Goal: Task Accomplishment & Management: Manage account settings

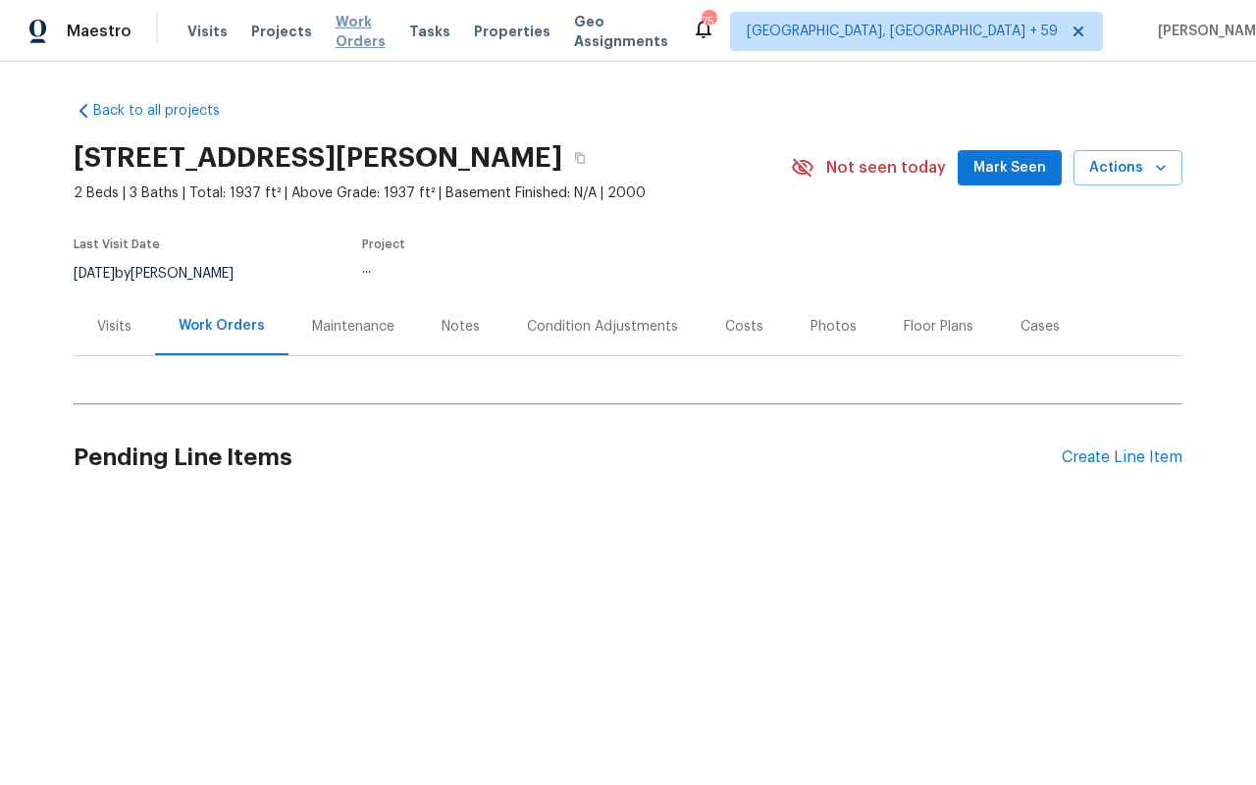
click at [359, 31] on span "Work Orders" at bounding box center [361, 31] width 50 height 39
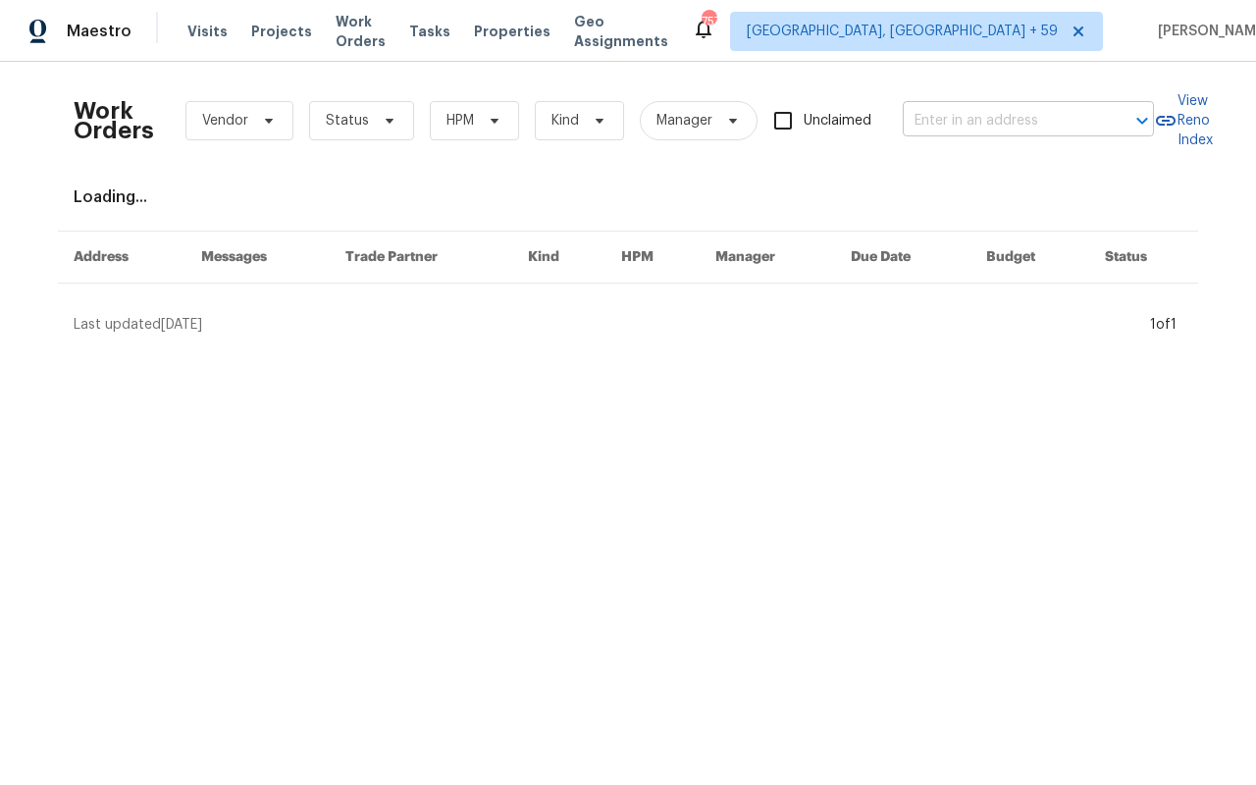
click at [938, 106] on input "text" at bounding box center [1001, 121] width 196 height 30
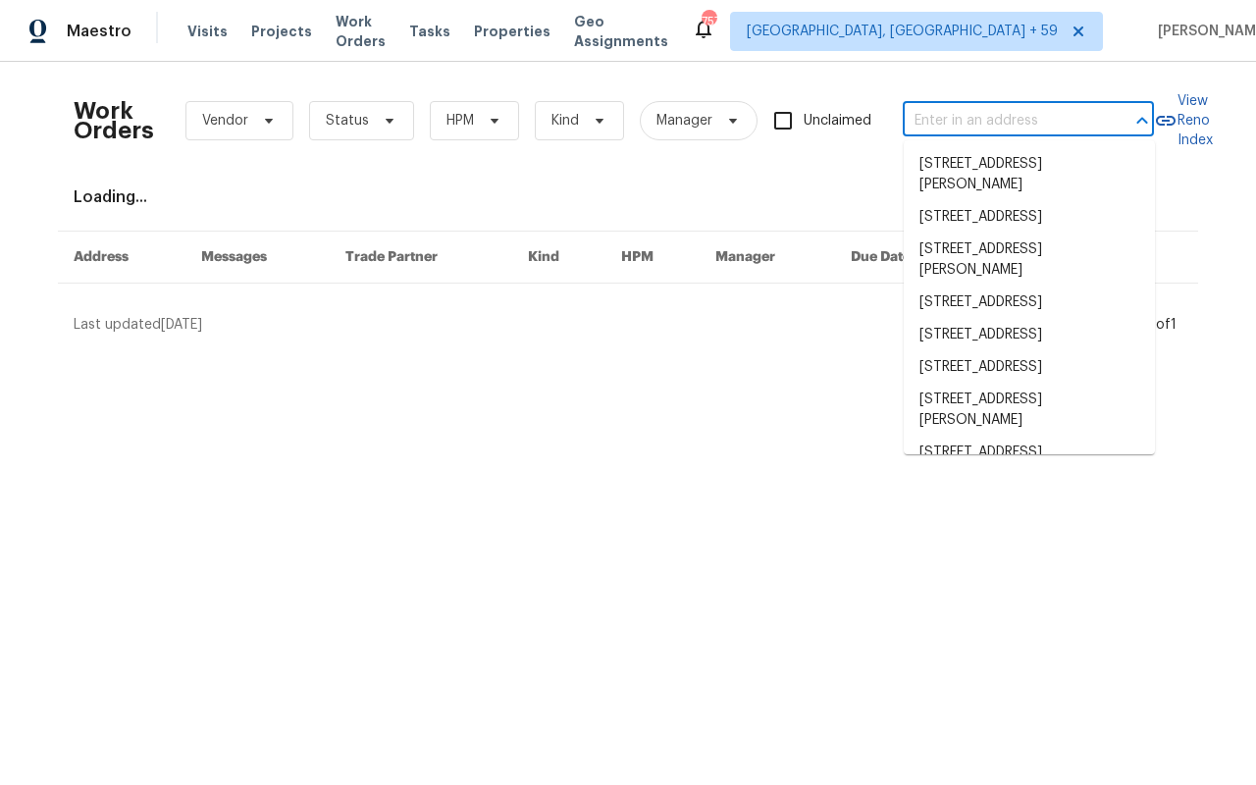
paste input "[EMAIL_ADDRESS][DOMAIN_NAME]"
type input "[EMAIL_ADDRESS][DOMAIN_NAME]"
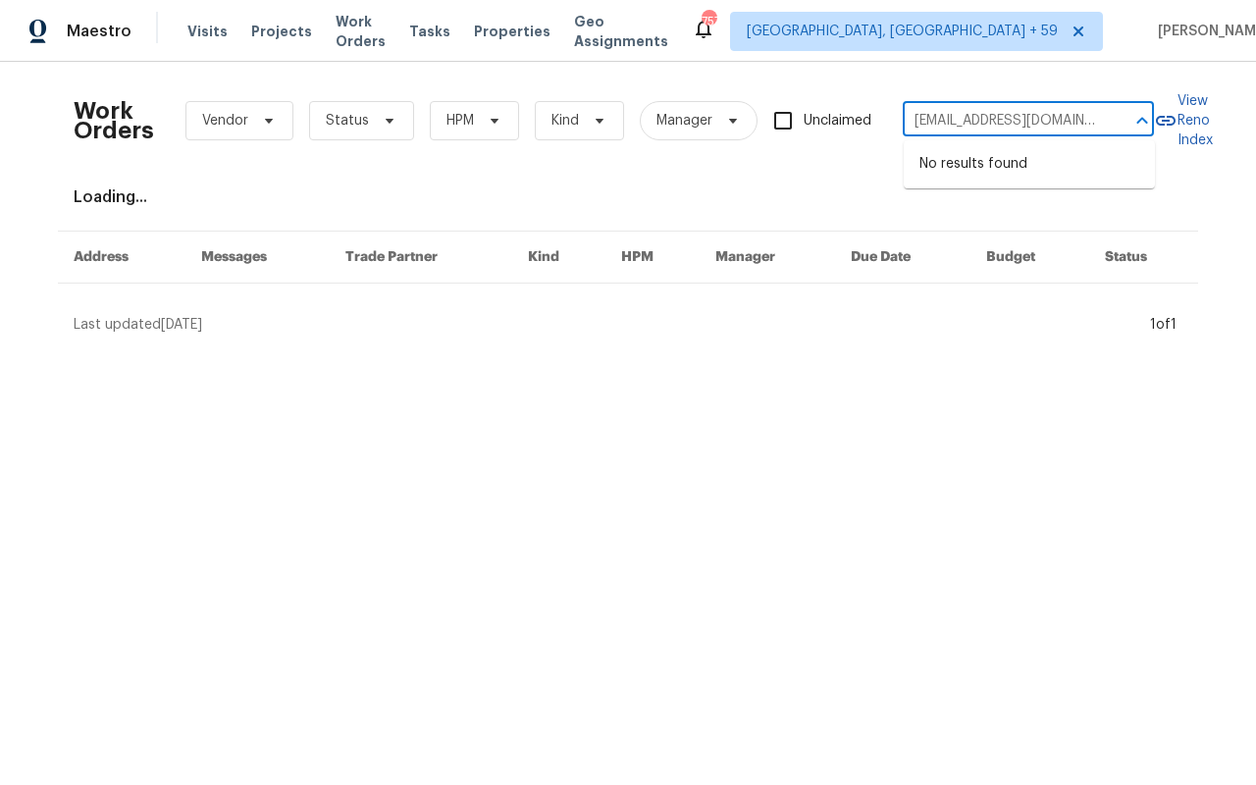
click at [972, 131] on input "[EMAIL_ADDRESS][DOMAIN_NAME]" at bounding box center [1001, 121] width 196 height 30
click at [972, 125] on input "[EMAIL_ADDRESS][DOMAIN_NAME]" at bounding box center [1001, 121] width 196 height 30
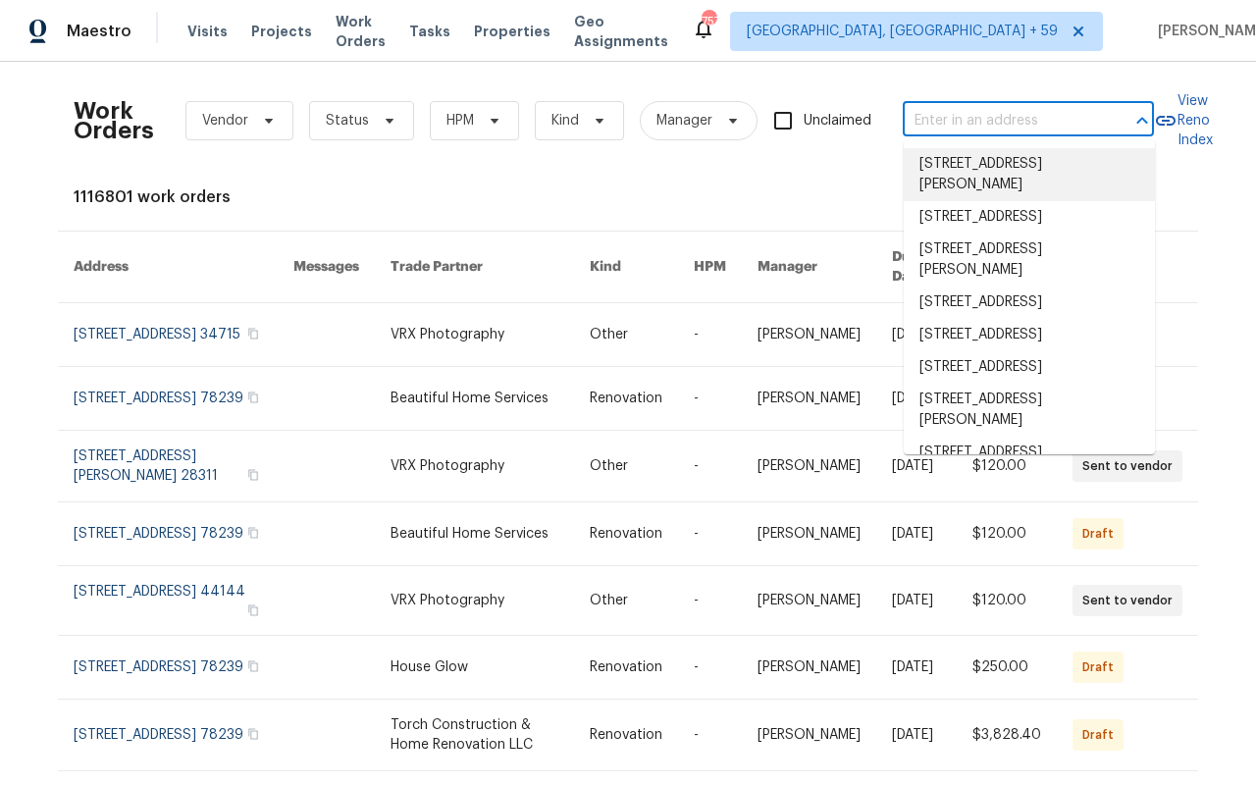
paste input "160 Hickory Course [PERSON_NAME]"
type input "160 Hickory Course [PERSON_NAME]"
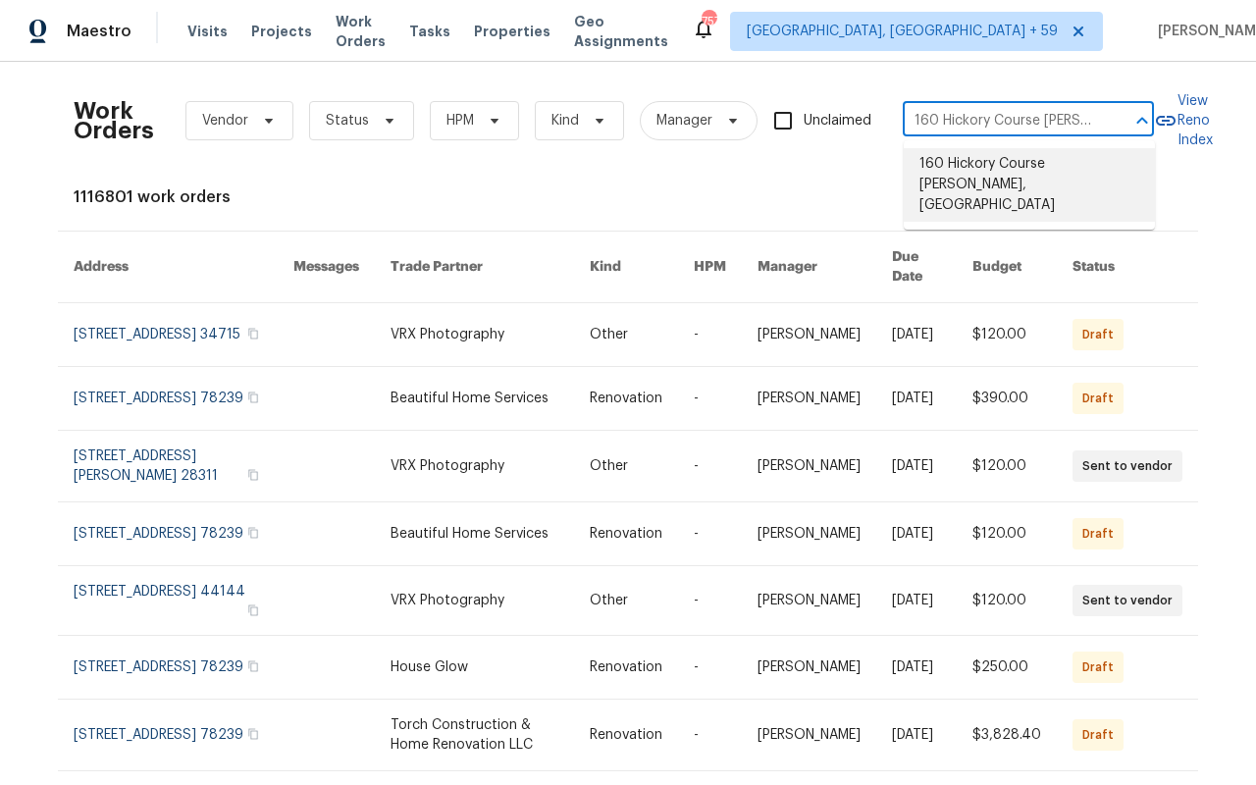
click at [986, 180] on li "160 Hickory Course [PERSON_NAME], [GEOGRAPHIC_DATA]" at bounding box center [1029, 185] width 251 height 74
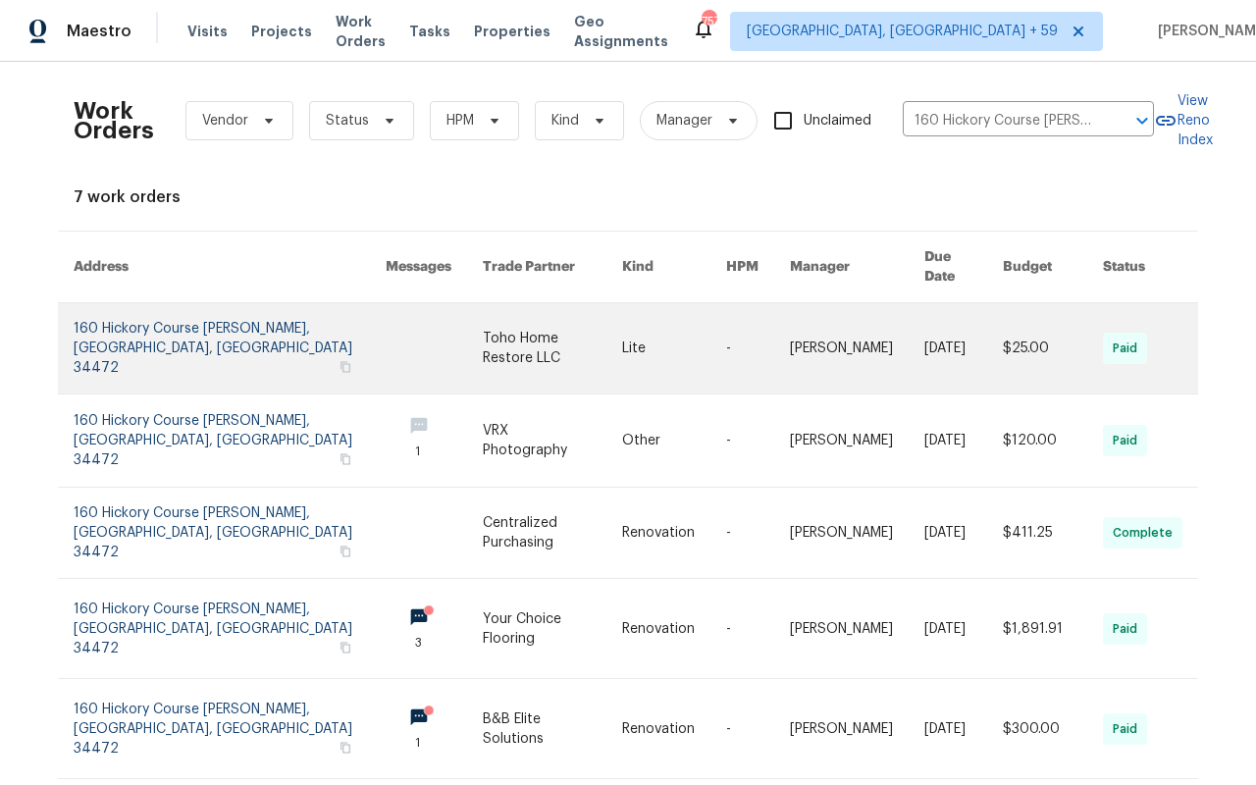
click at [169, 331] on link at bounding box center [230, 348] width 312 height 90
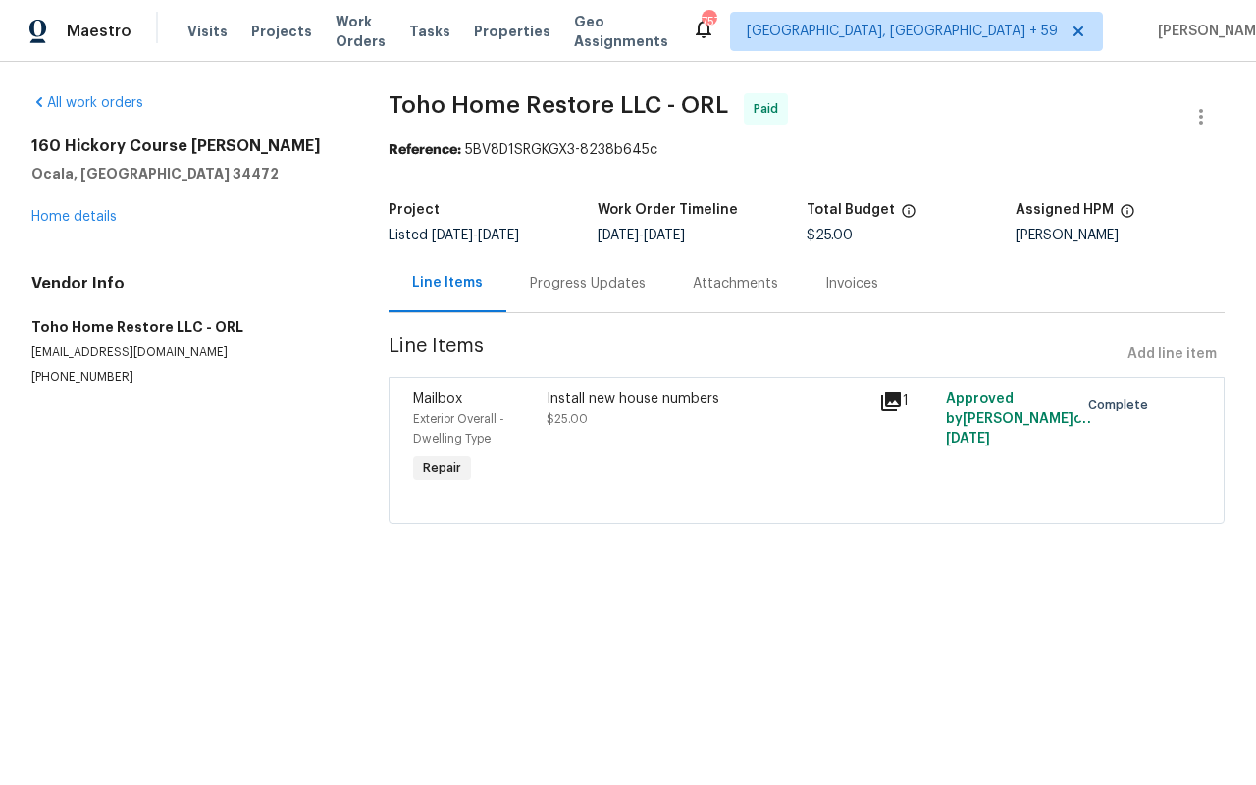
click at [75, 201] on div "160 Hickory Course [PERSON_NAME][GEOGRAPHIC_DATA] Home details" at bounding box center [186, 181] width 310 height 90
click at [75, 211] on link "Home details" at bounding box center [73, 217] width 85 height 14
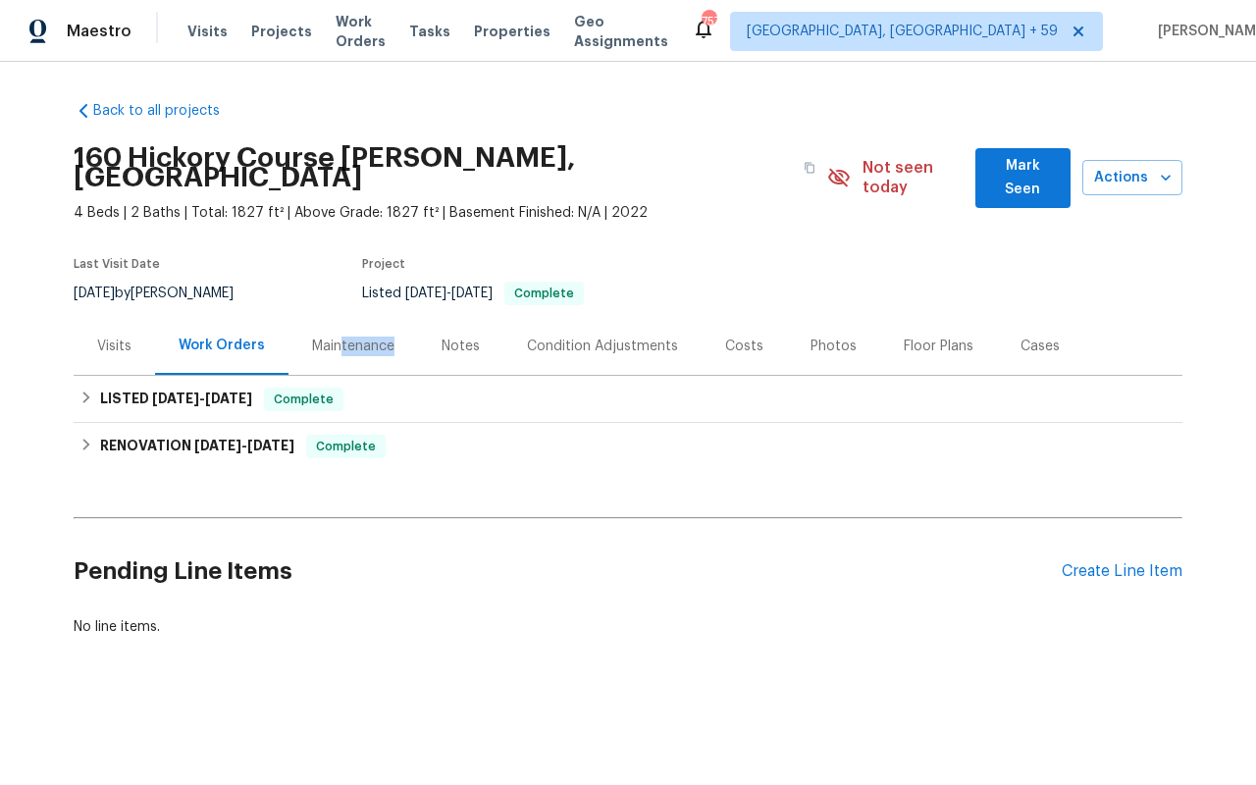
click at [339, 336] on div "Maintenance" at bounding box center [354, 346] width 130 height 58
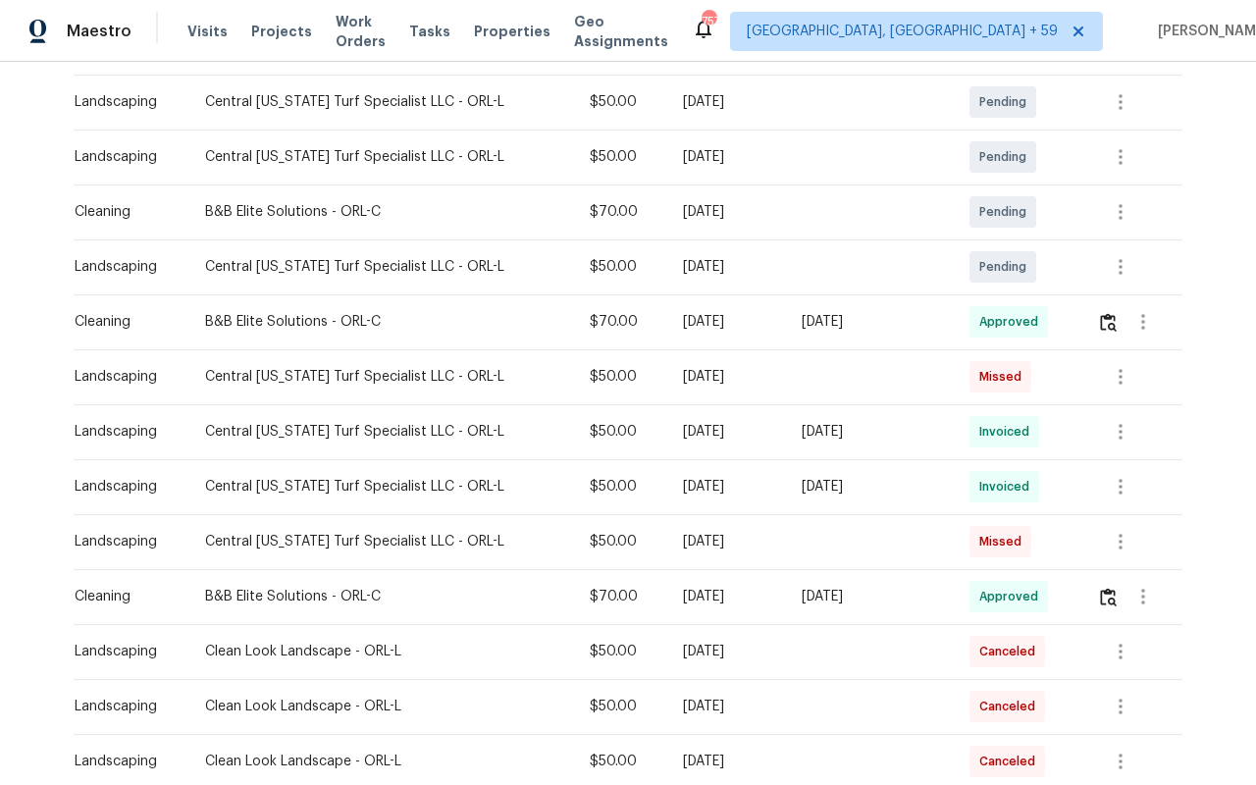
scroll to position [374, 0]
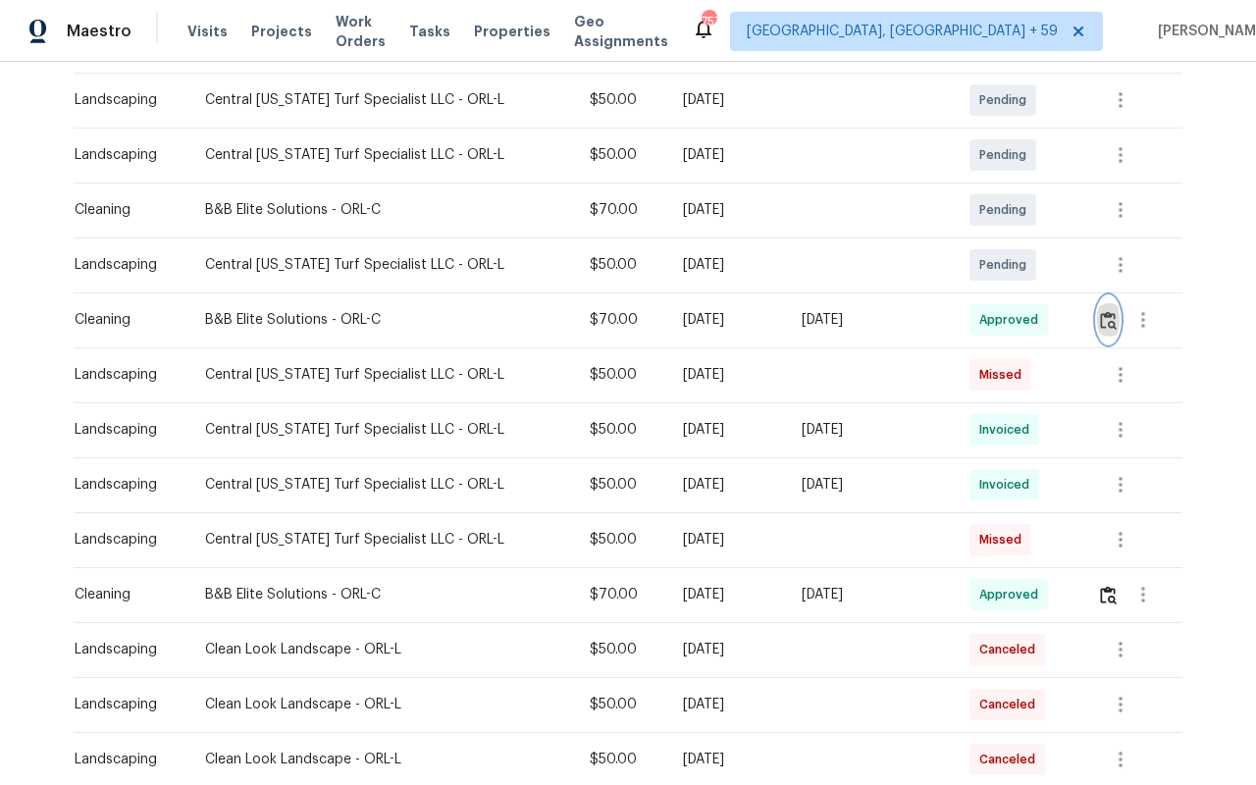
click at [1117, 311] on img "button" at bounding box center [1108, 320] width 17 height 19
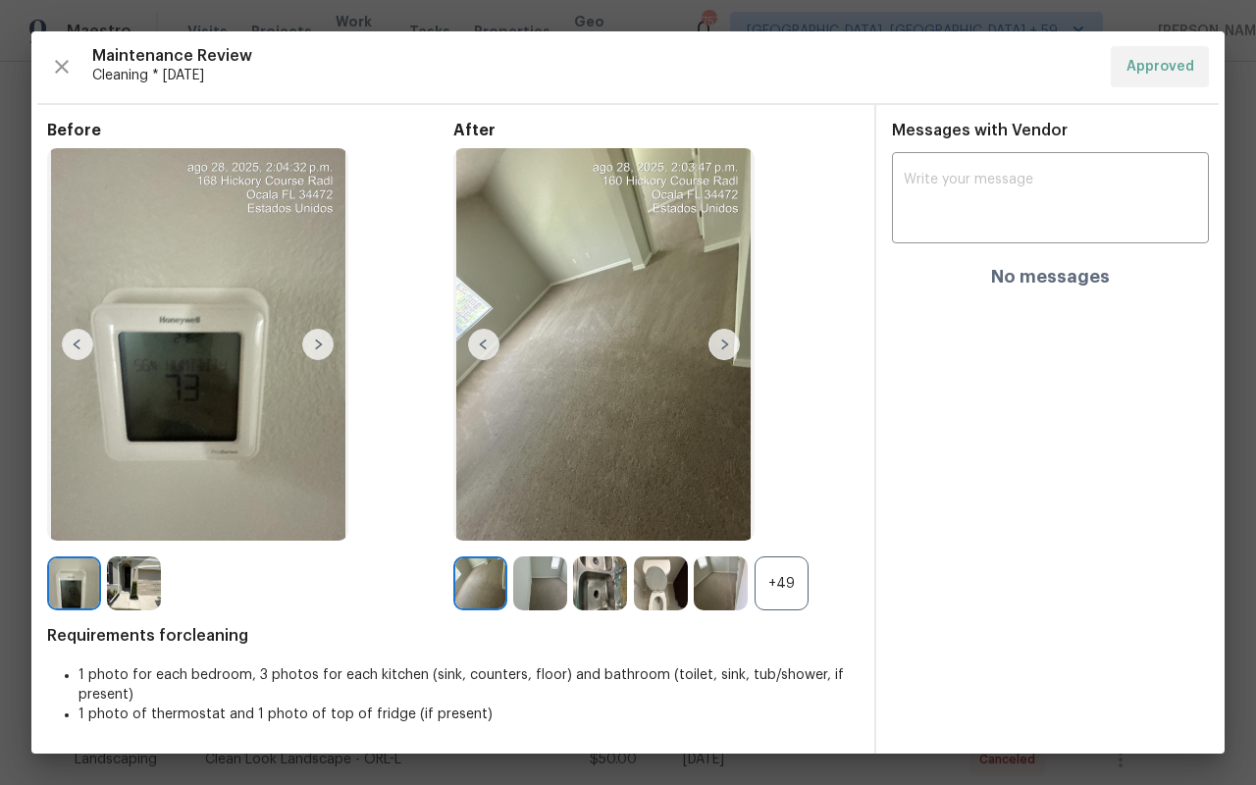
scroll to position [0, 0]
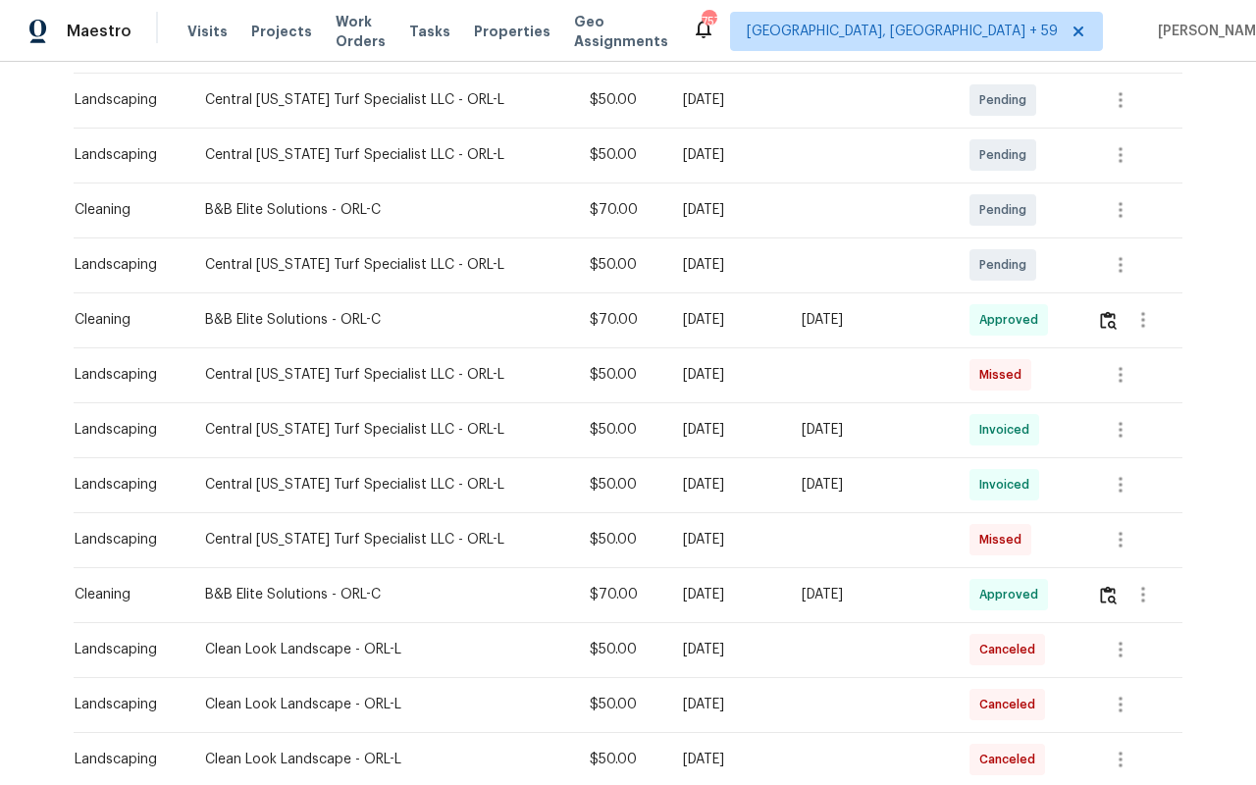
click at [1019, 365] on span "Missed" at bounding box center [1005, 375] width 50 height 20
click at [1119, 363] on icon "button" at bounding box center [1121, 375] width 24 height 24
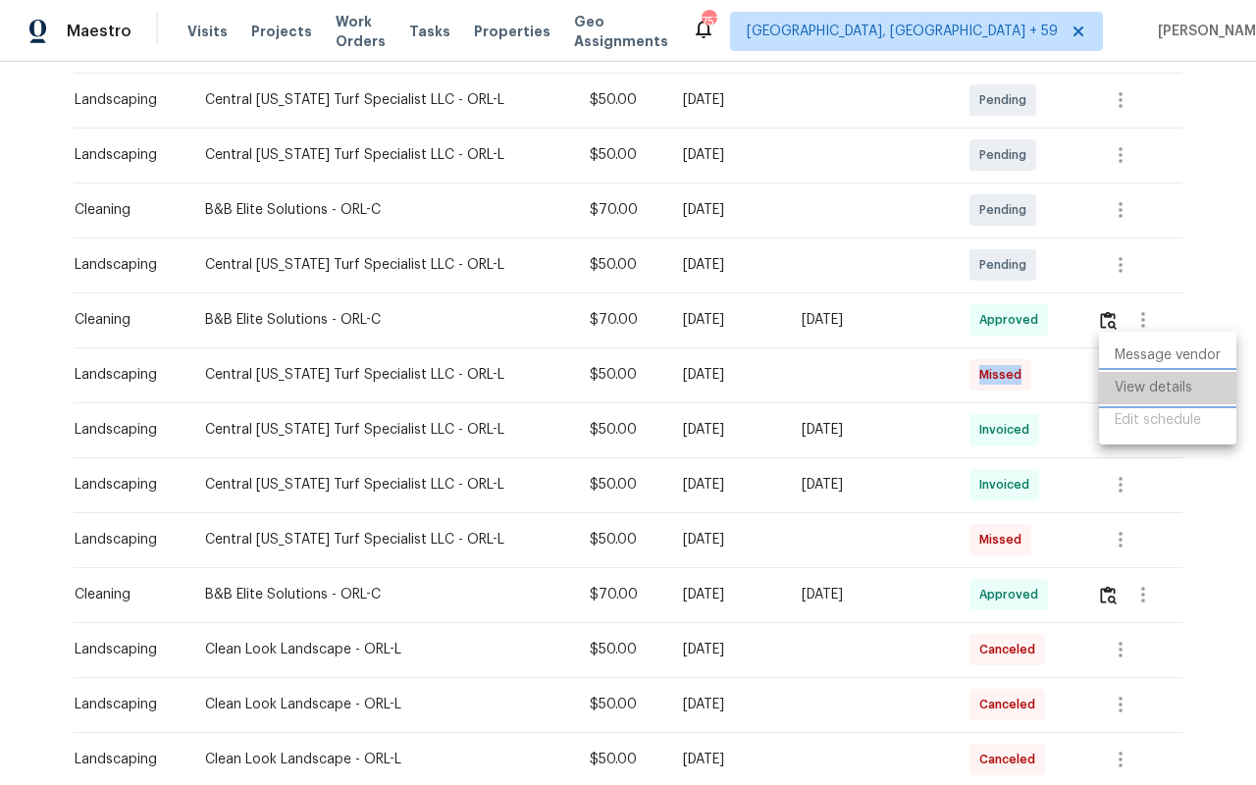
click at [1137, 396] on li "View details" at bounding box center [1167, 388] width 137 height 32
